Goal: Transaction & Acquisition: Purchase product/service

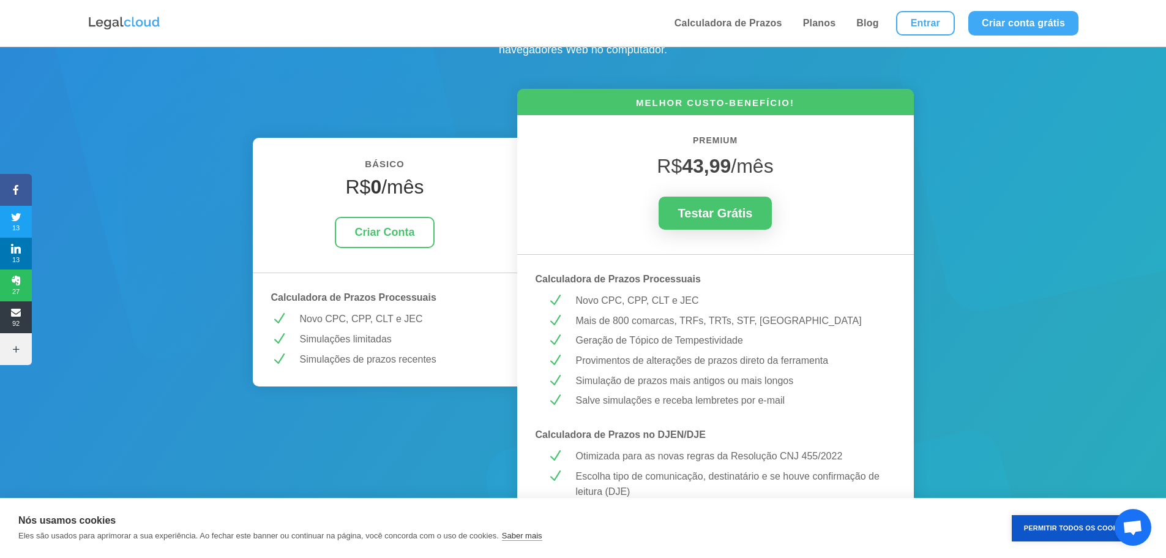
scroll to position [245, 0]
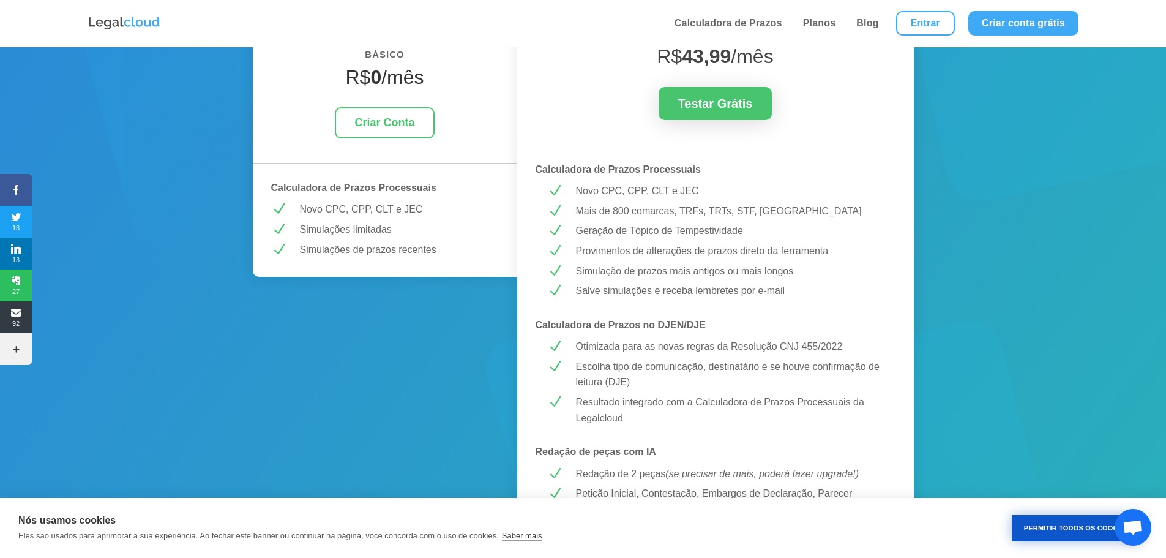
click at [1073, 528] on button "Permitir Todos os Cookies" at bounding box center [1077, 528] width 130 height 26
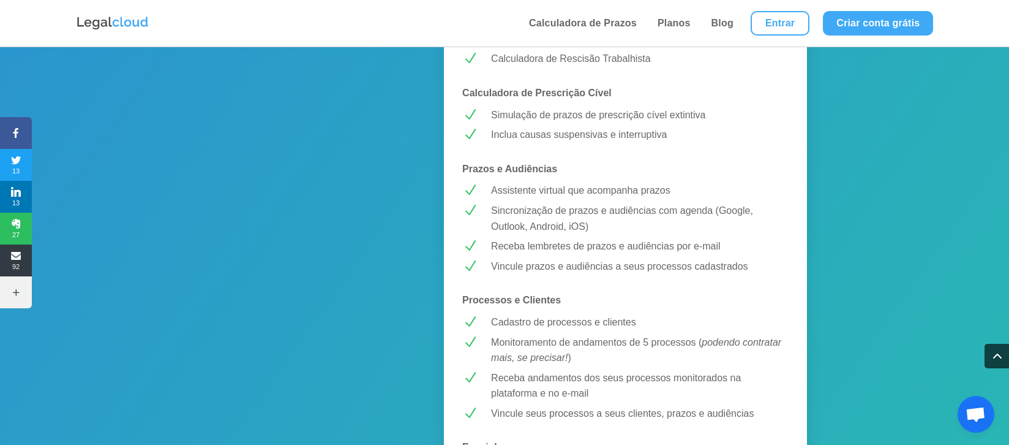
scroll to position [1067, 0]
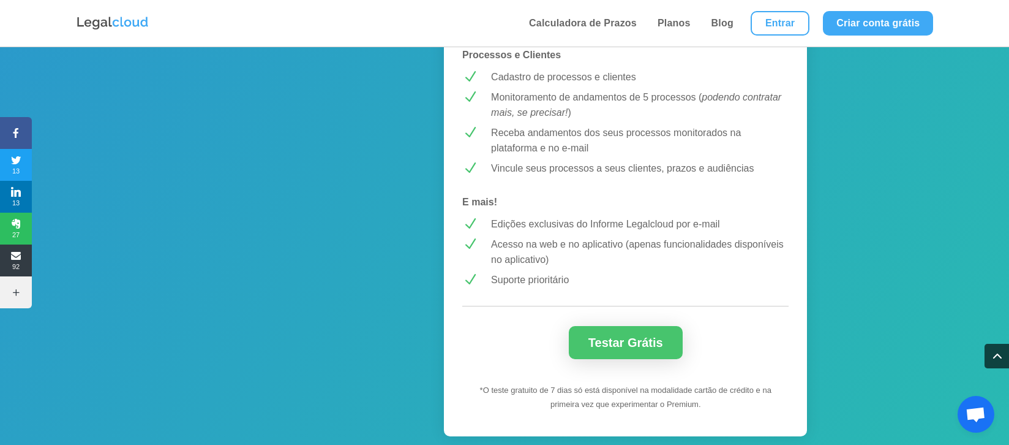
click at [966, 413] on span "Bate-papo aberto" at bounding box center [976, 415] width 20 height 17
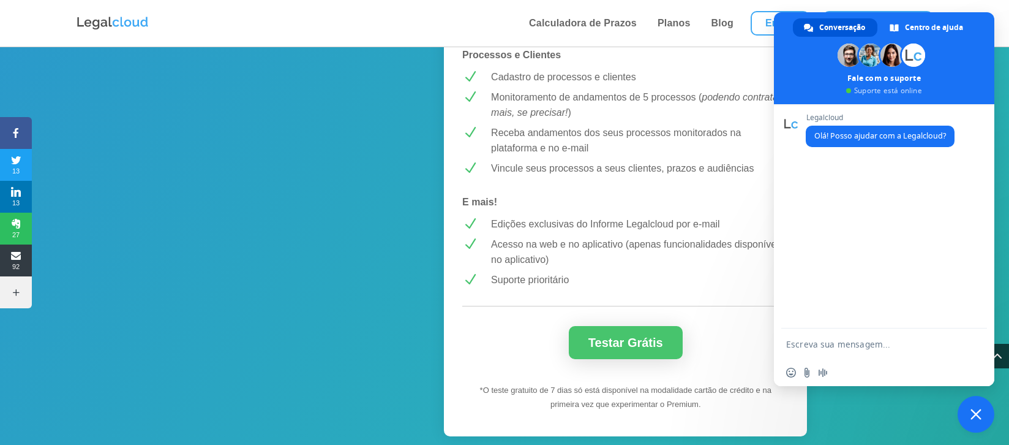
click at [827, 348] on textarea "Escreva sua mensagem..." at bounding box center [871, 343] width 171 height 31
type textarea "bom dia"
type textarea "gostaria"
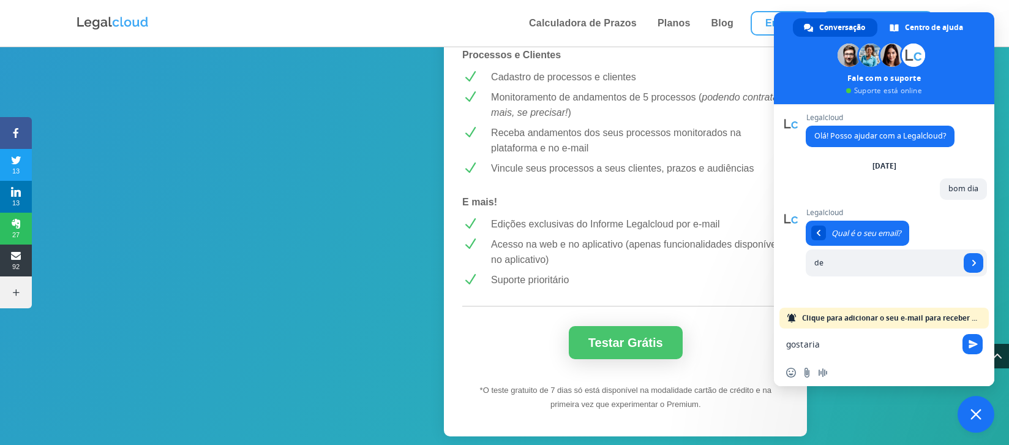
type input "d"
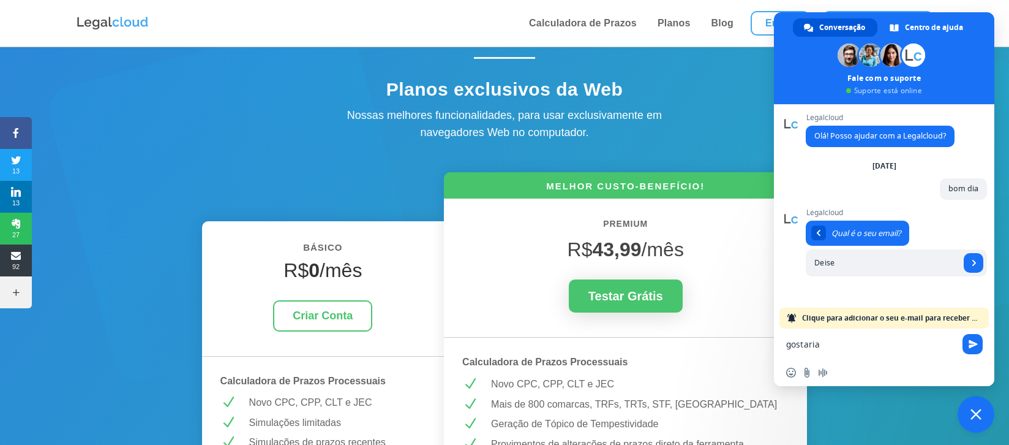
scroll to position [26, 0]
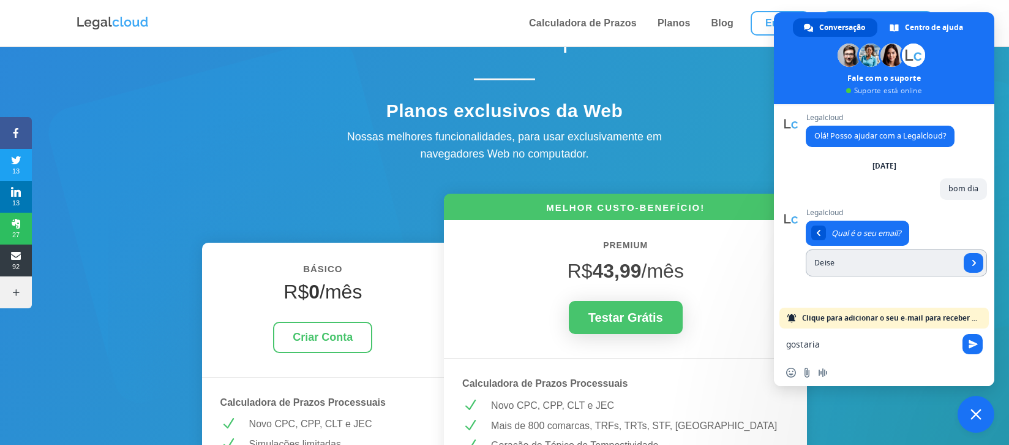
click at [874, 258] on input "Deise" at bounding box center [883, 262] width 154 height 27
type input "Deise"
click at [970, 259] on link "Enviar" at bounding box center [974, 263] width 20 height 20
drag, startPoint x: 886, startPoint y: 263, endPoint x: 805, endPoint y: 264, distance: 80.8
click at [805, 264] on div "Legalcloud Olá! Posso ajudar com a Legalcloud? [DATE] bom dia Agora Legalcloud …" at bounding box center [884, 216] width 220 height 224
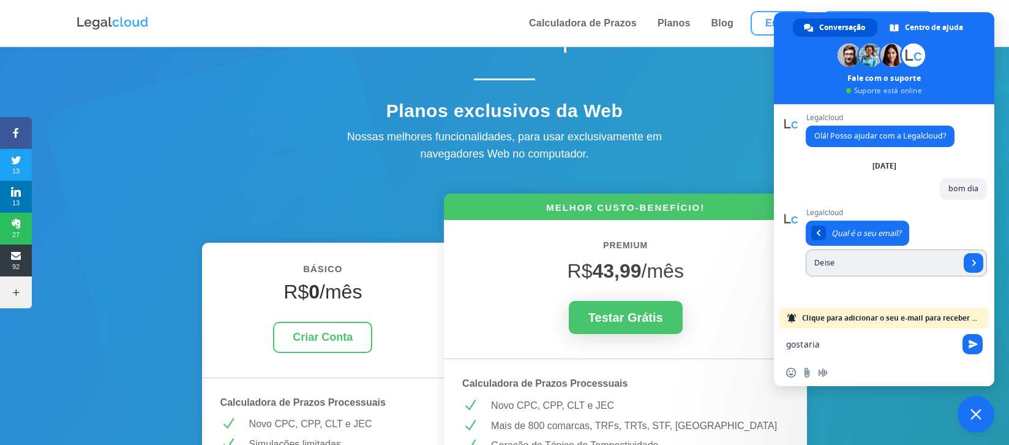
click at [835, 264] on input "Deise" at bounding box center [883, 262] width 154 height 27
click at [984, 261] on form "Deise" at bounding box center [896, 262] width 181 height 27
click at [977, 261] on span "Enviar" at bounding box center [974, 263] width 6 height 6
click at [874, 337] on textarea "gostaria" at bounding box center [871, 343] width 171 height 31
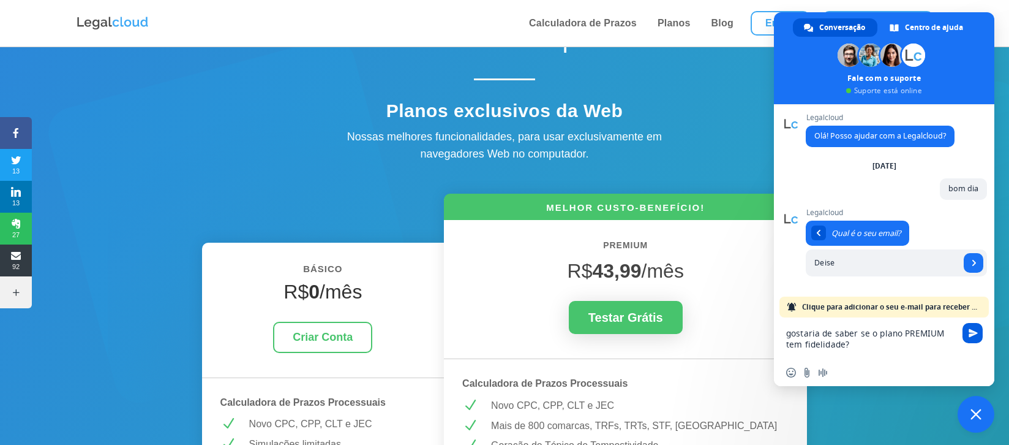
type textarea "gostaria de saber se o plano PREMIUM tem fidelidade?"
click at [974, 331] on span "Enviar" at bounding box center [973, 332] width 9 height 9
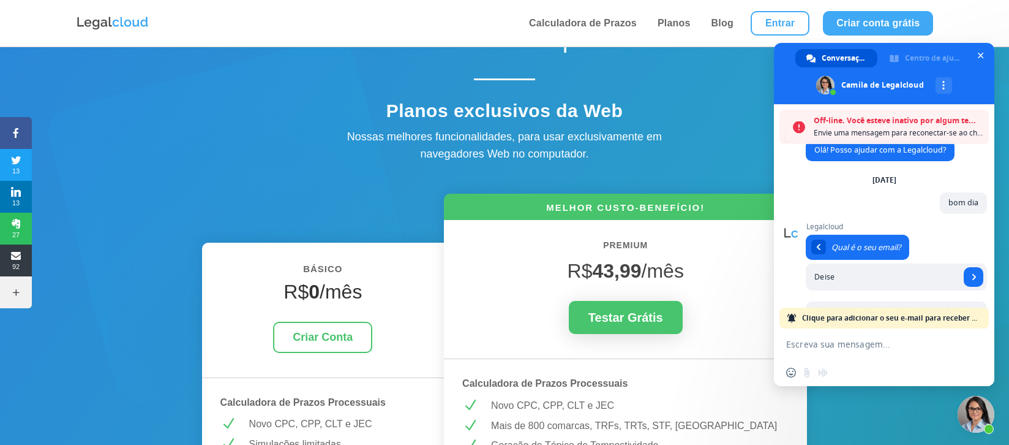
scroll to position [137, 0]
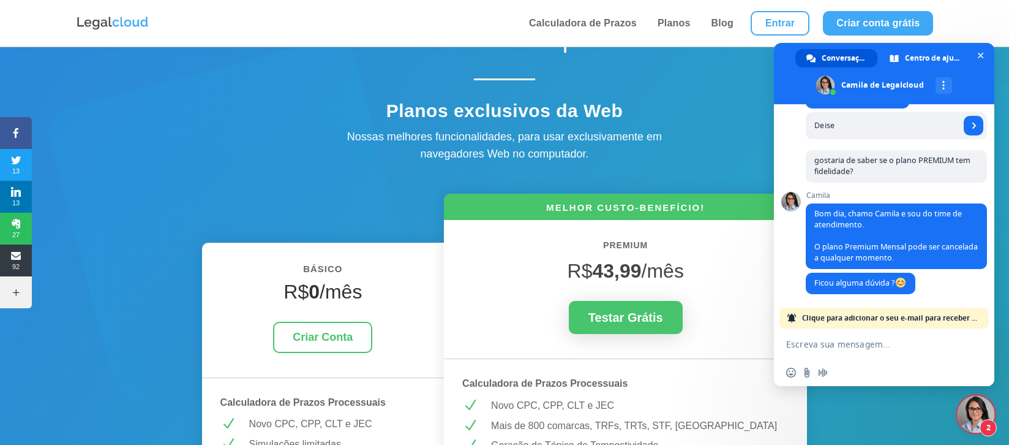
click at [843, 337] on textarea "Escreva sua mensagem..." at bounding box center [871, 343] width 171 height 31
type textarea "como funciona o acesso ao plano?"
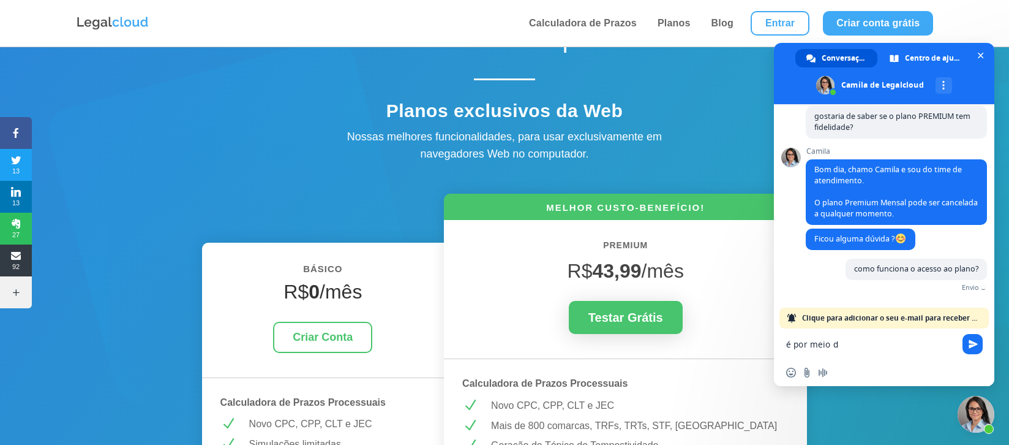
scroll to position [167, 0]
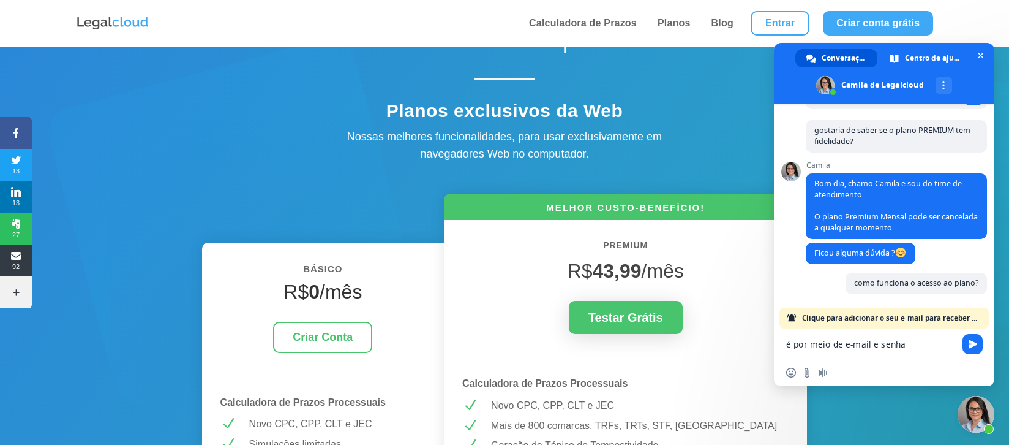
type textarea "é por meio de e-mail e senha?"
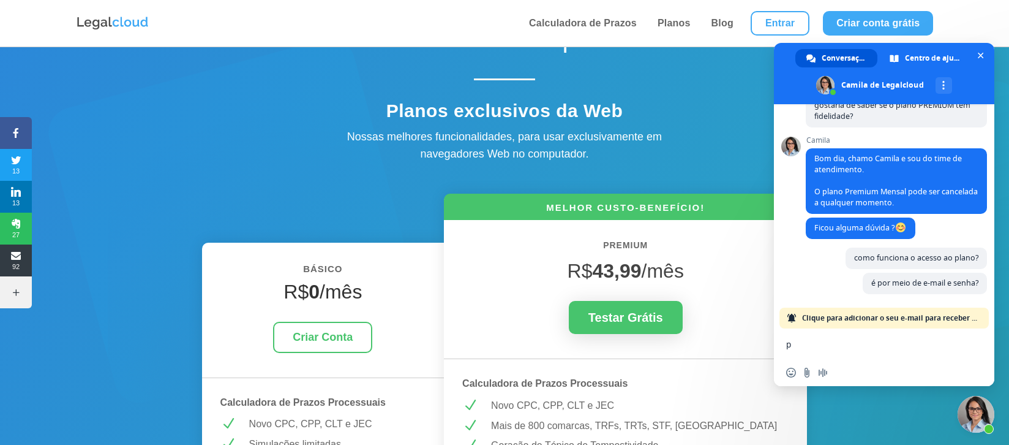
scroll to position [192, 0]
type textarea "posso acessar em mais de um pc?"
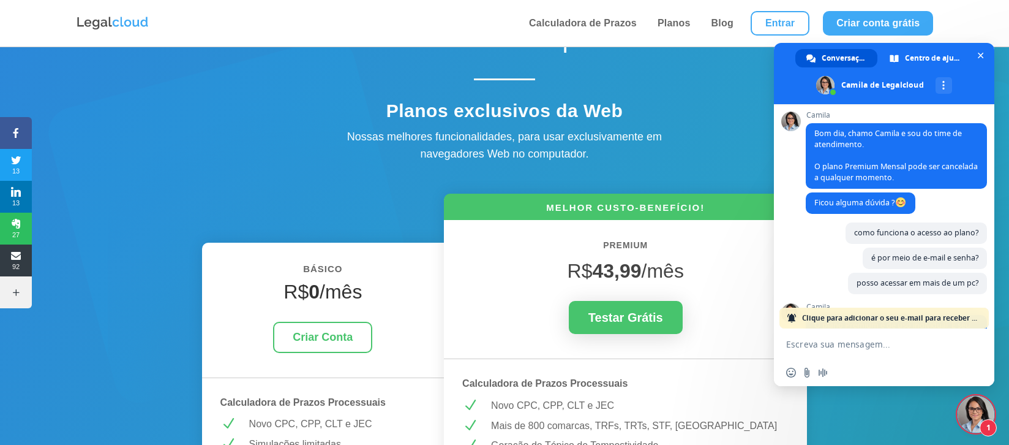
scroll to position [381, 0]
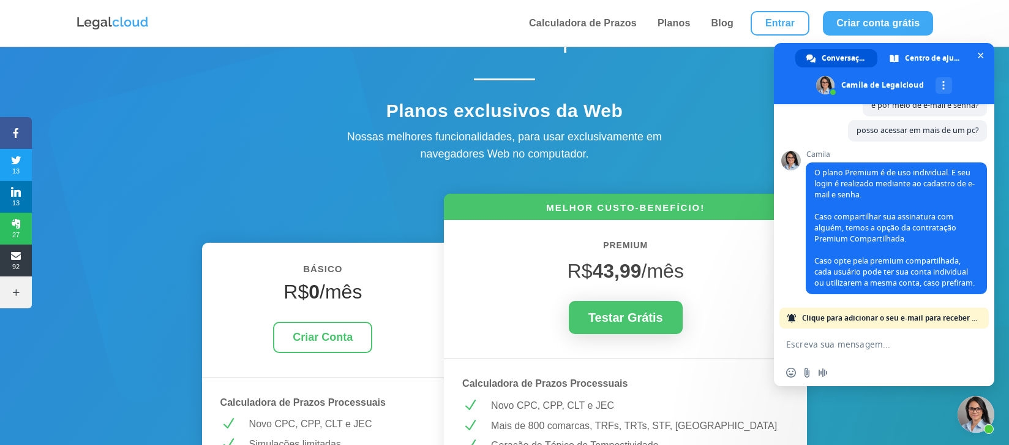
click at [855, 340] on textarea "Escreva sua mensagem..." at bounding box center [871, 343] width 171 height 31
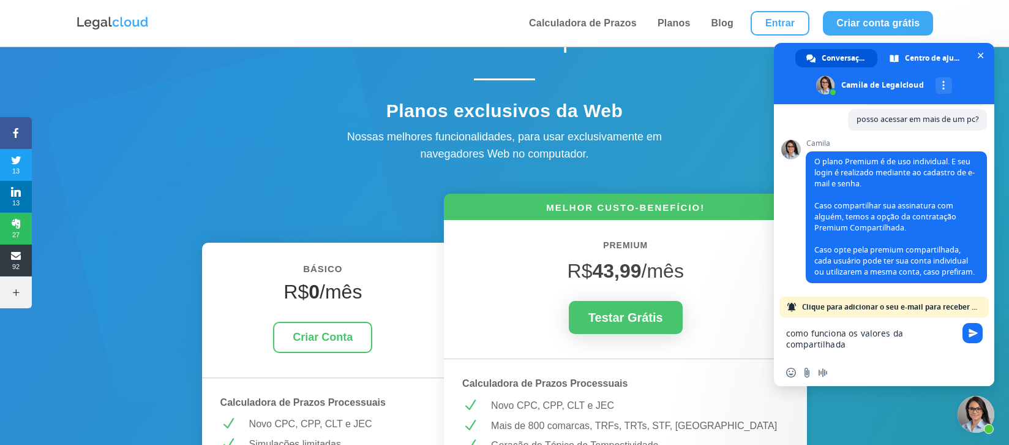
type textarea "como funciona os valores da compartilhada?"
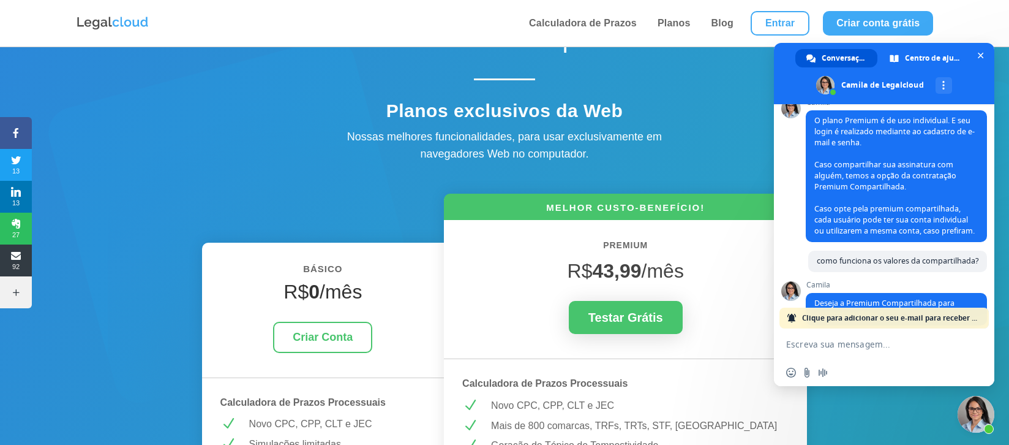
scroll to position [475, 0]
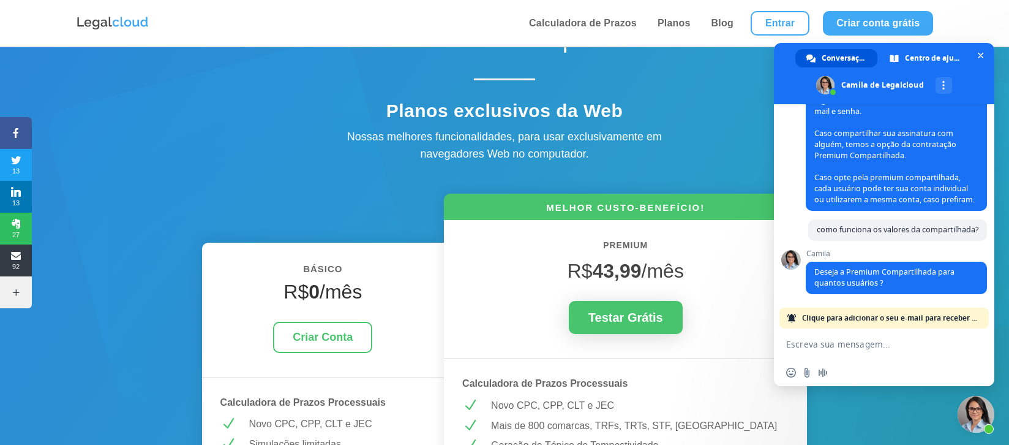
click at [856, 342] on textarea "Escreva sua mensagem..." at bounding box center [871, 343] width 171 height 31
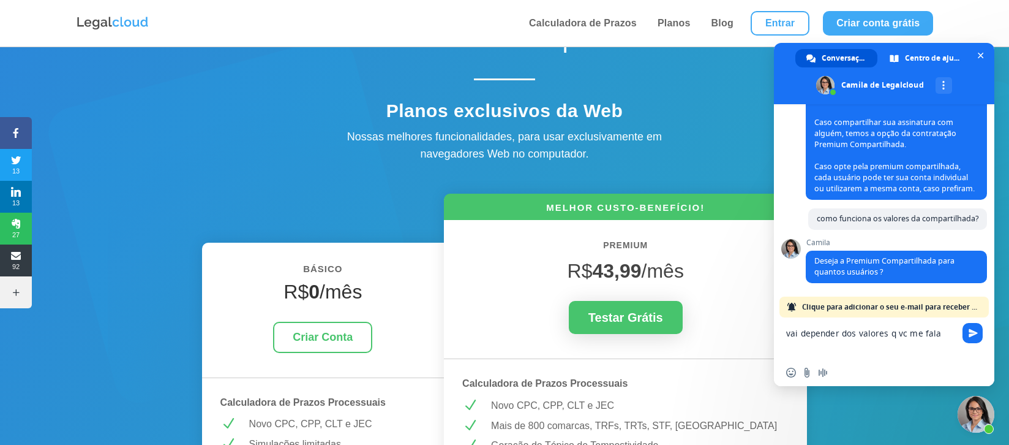
type textarea "vai depender dos valores q vc me falar"
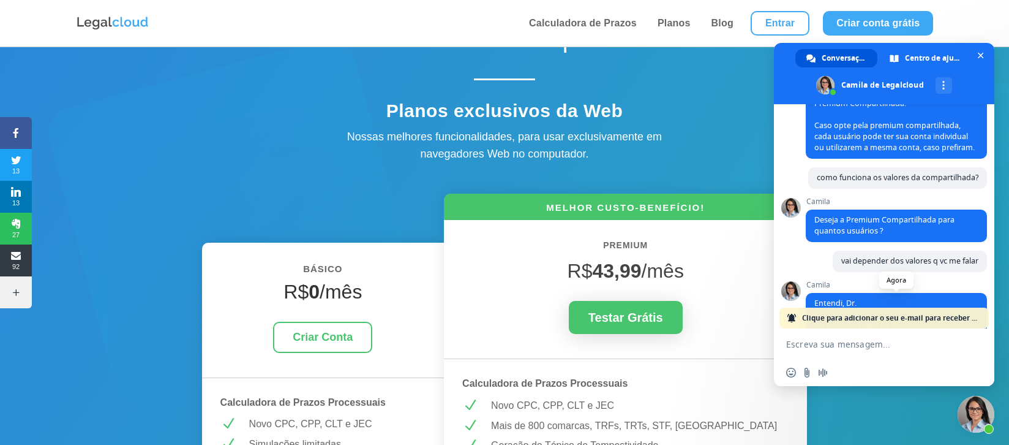
scroll to position [625, 0]
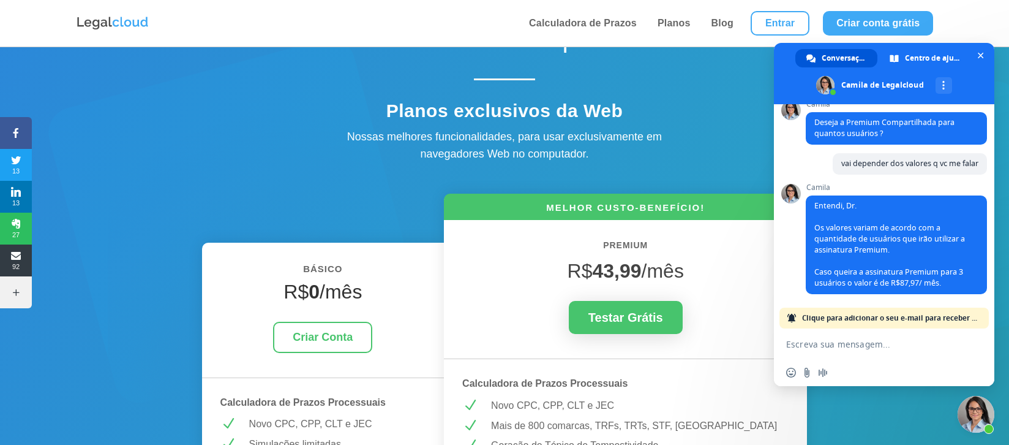
click at [799, 343] on textarea "Escreva sua mensagem..." at bounding box center [871, 343] width 171 height 31
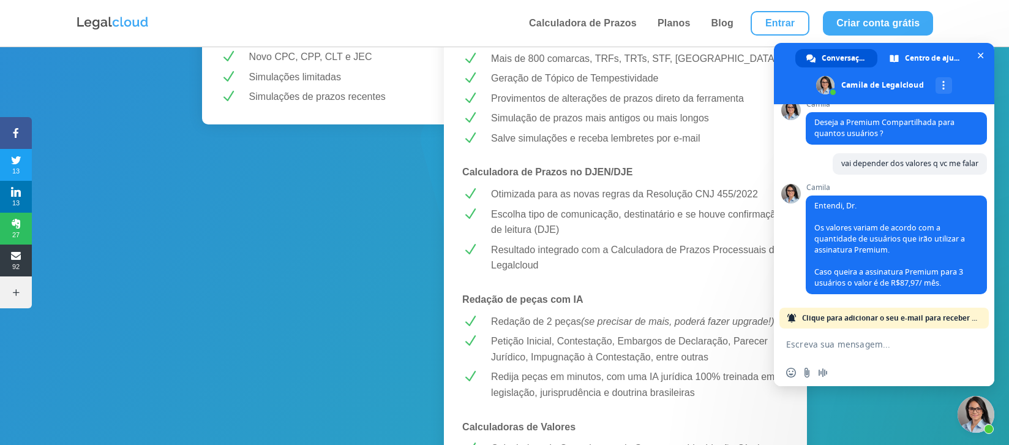
scroll to position [393, 0]
click at [977, 54] on span "Bate-papo" at bounding box center [980, 55] width 13 height 13
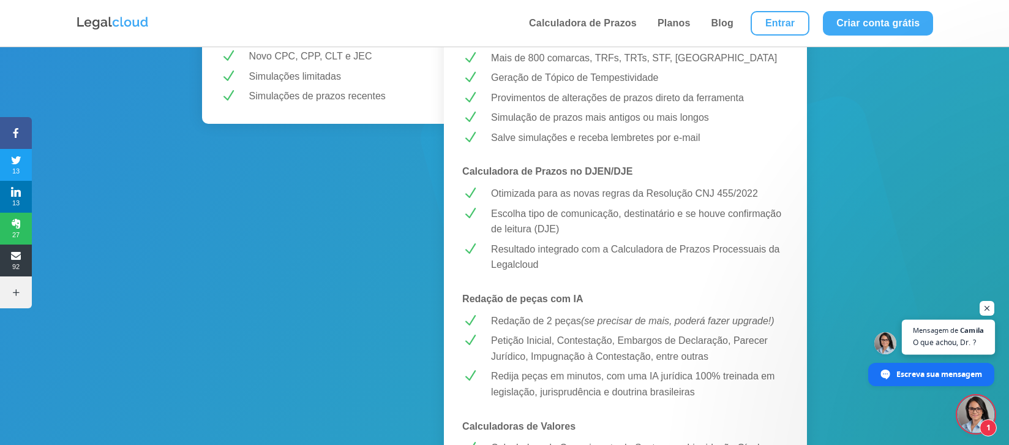
click at [937, 338] on span "O que achou, Dr. ?" at bounding box center [948, 342] width 71 height 12
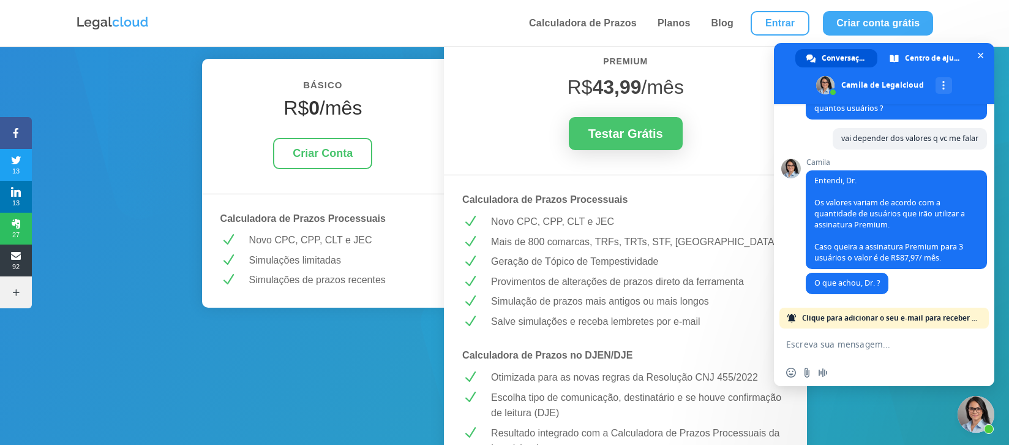
scroll to position [26, 0]
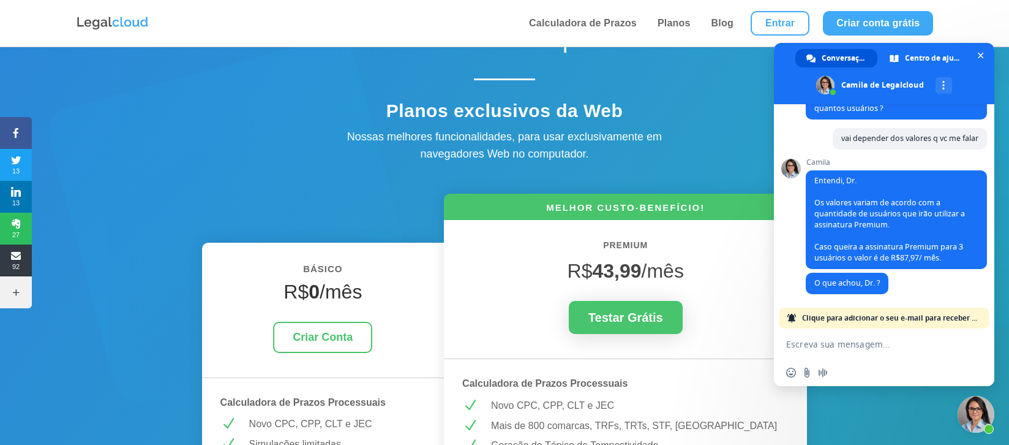
click at [832, 347] on textarea "Escreva sua mensagem..." at bounding box center [871, 343] width 171 height 31
click at [817, 350] on textarea "Escreva sua mensagem..." at bounding box center [871, 343] width 171 height 31
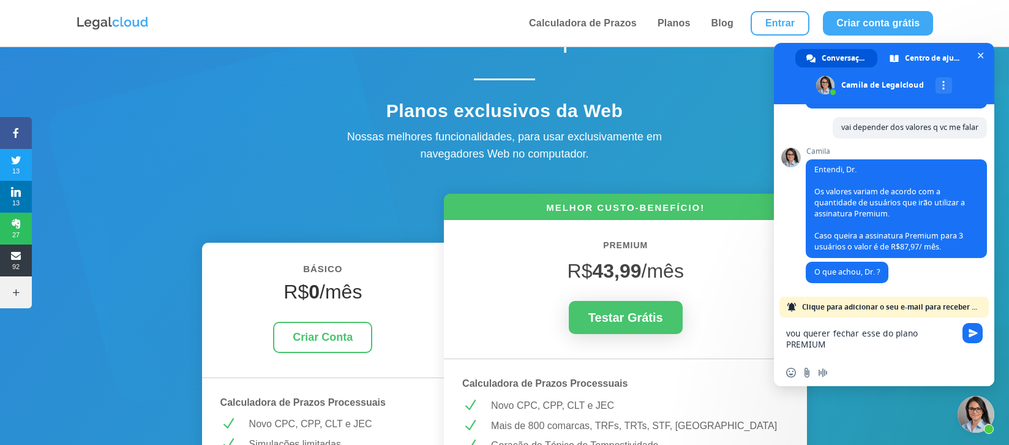
type textarea "vou querer fechar esse do plano PREMIUM"
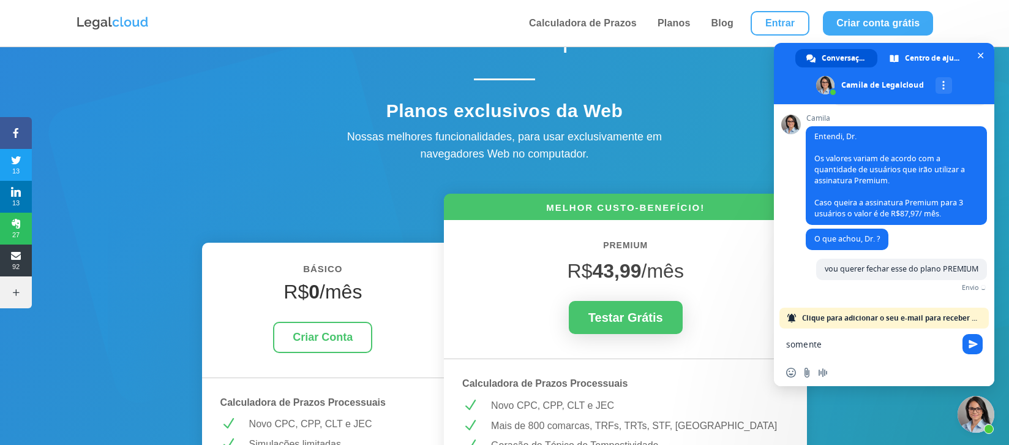
scroll to position [680, 0]
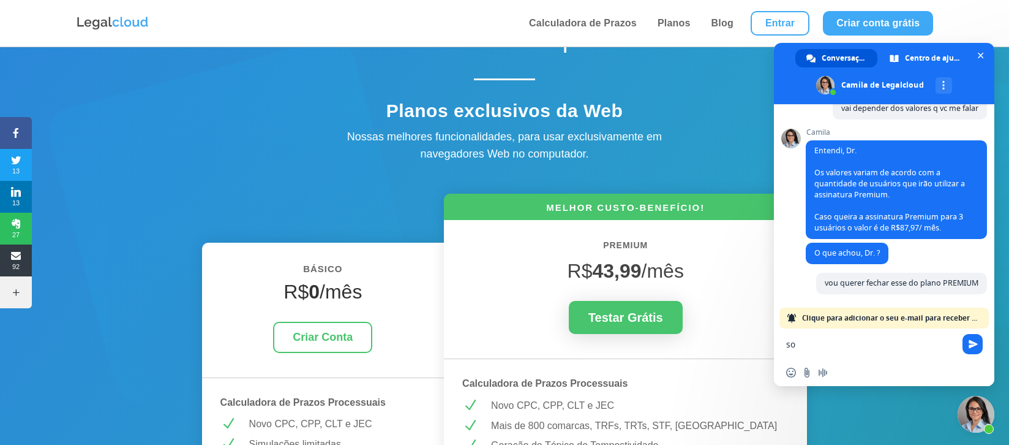
type textarea "s"
type textarea "usuário unico"
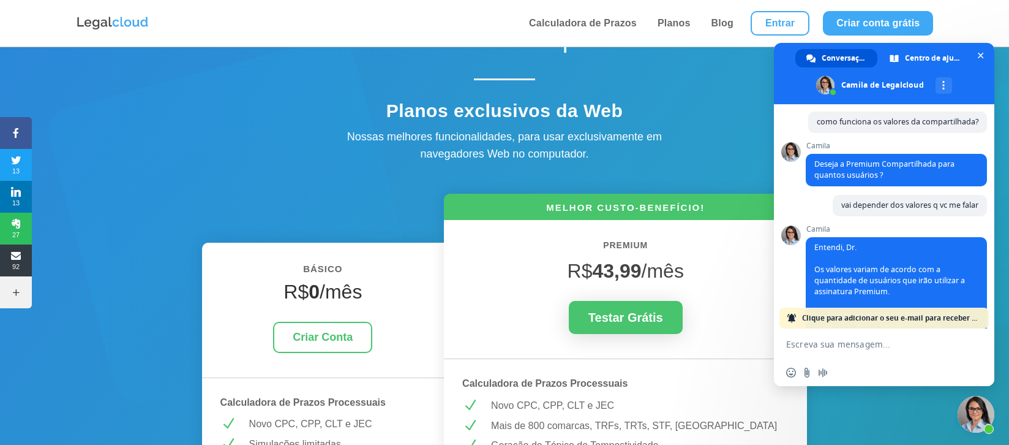
scroll to position [846, 0]
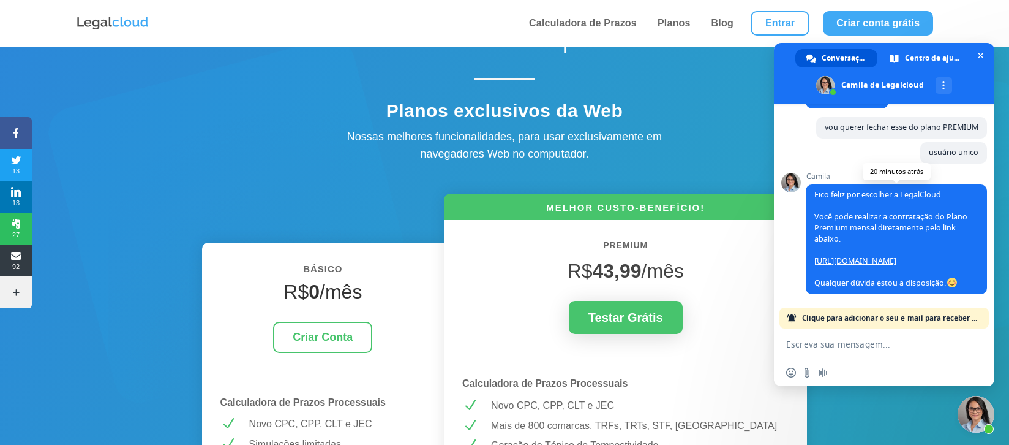
click at [833, 255] on link "[URL][DOMAIN_NAME]" at bounding box center [855, 260] width 82 height 10
click at [836, 255] on link "[URL][DOMAIN_NAME]" at bounding box center [855, 260] width 82 height 10
click at [840, 342] on textarea "Escreva sua mensagem..." at bounding box center [871, 343] width 171 height 31
type textarea "está dando erro"
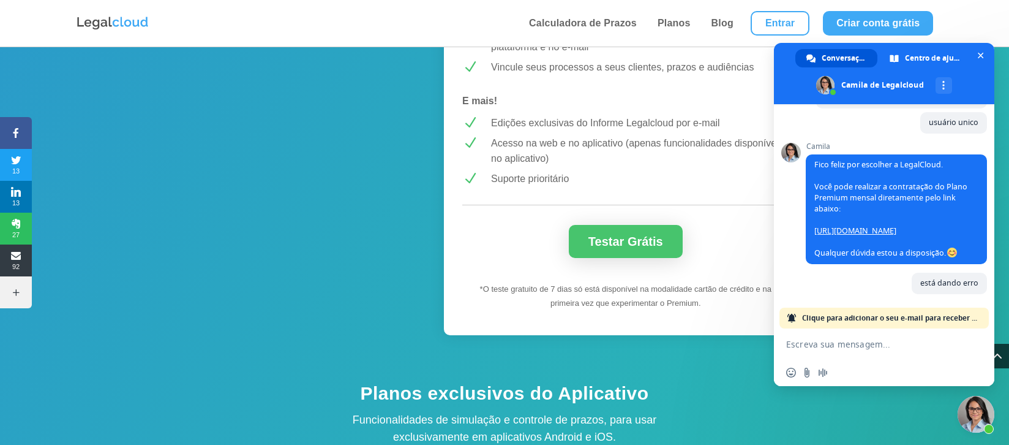
scroll to position [1189, 0]
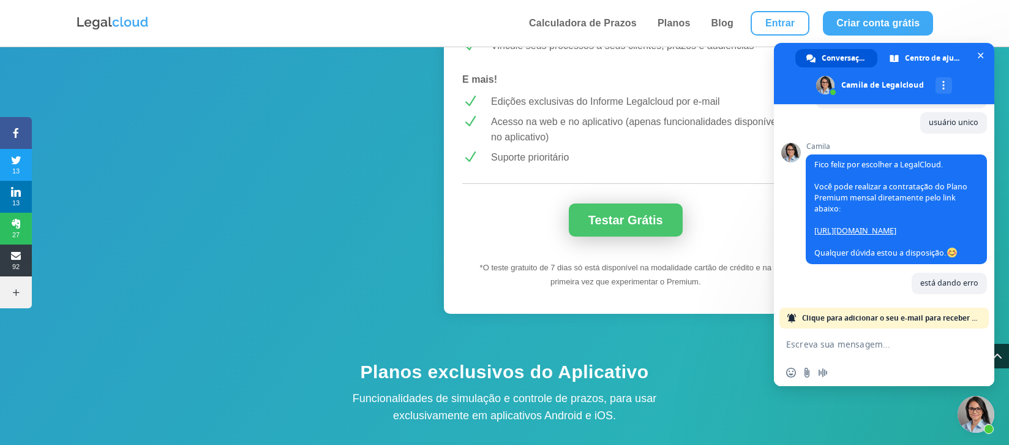
click at [618, 217] on link "Testar Grátis" at bounding box center [626, 219] width 114 height 33
